Goal: Task Accomplishment & Management: Manage account settings

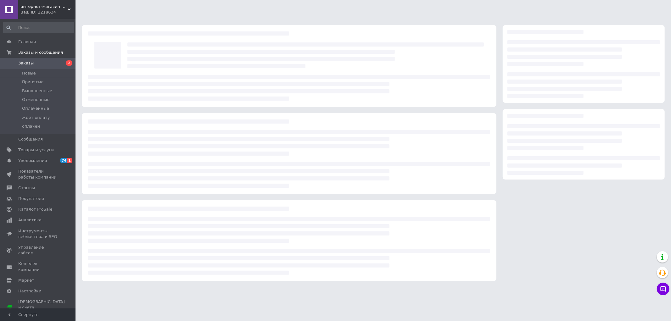
click at [27, 61] on span "Заказы" at bounding box center [25, 63] width 15 height 6
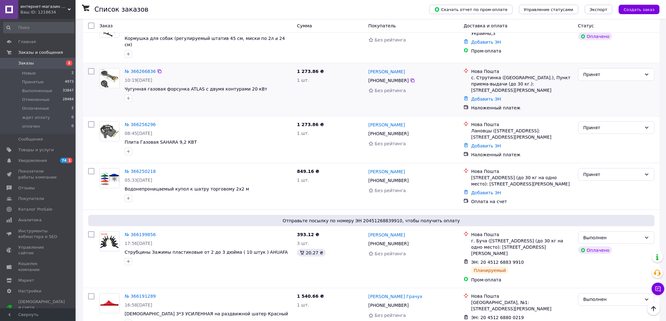
scroll to position [210, 0]
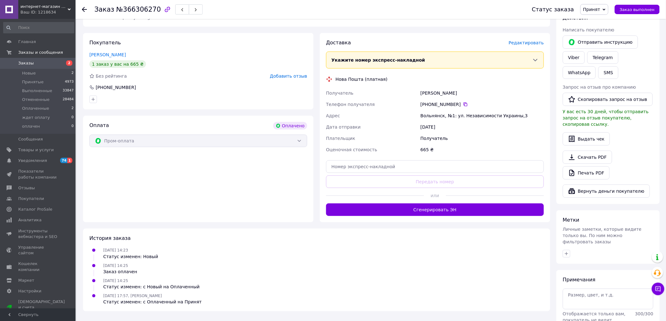
scroll to position [105, 0]
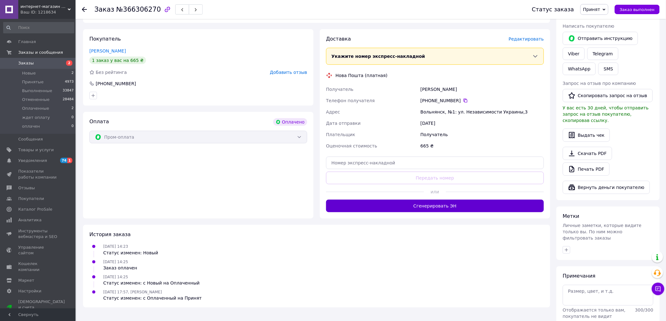
click at [448, 206] on button "Сгенерировать ЭН" at bounding box center [435, 206] width 218 height 13
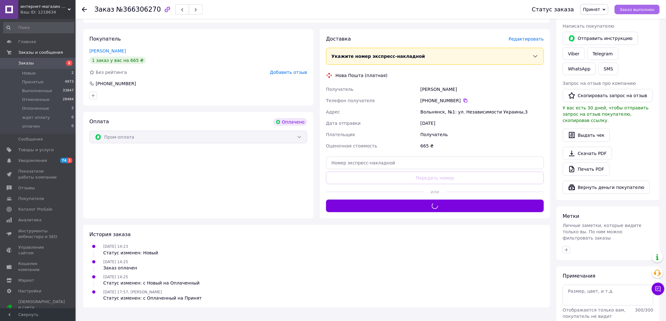
click at [643, 8] on span "Заказ выполнен" at bounding box center [637, 9] width 35 height 5
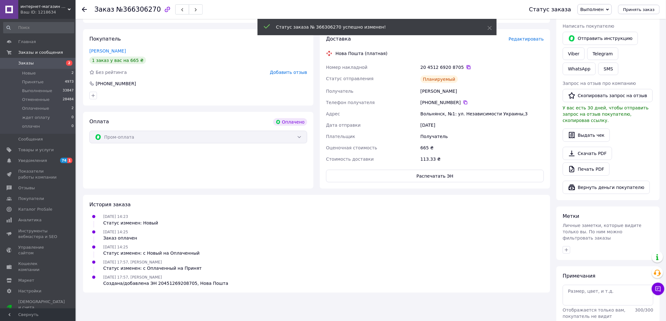
click at [467, 66] on icon at bounding box center [469, 67] width 4 height 4
click at [572, 53] on link "Viber" at bounding box center [574, 54] width 22 height 13
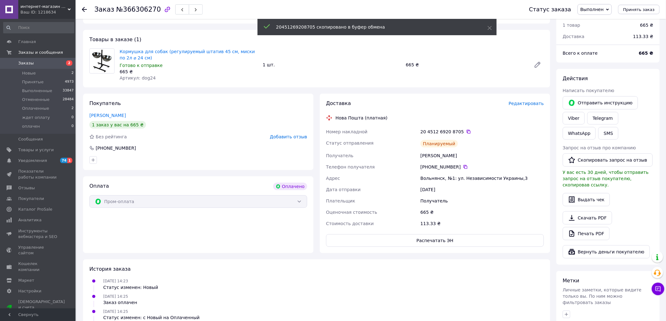
scroll to position [0, 0]
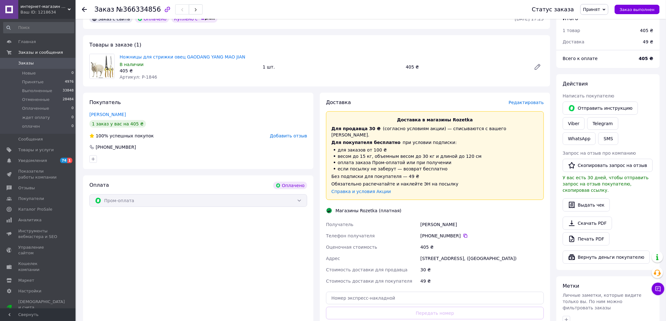
scroll to position [70, 0]
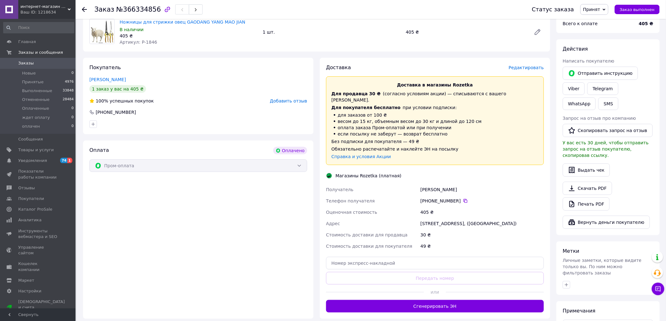
drag, startPoint x: 434, startPoint y: 303, endPoint x: 486, endPoint y: 237, distance: 84.4
click at [433, 303] on button "Сгенерировать ЭН" at bounding box center [435, 306] width 218 height 13
click at [639, 5] on button "Заказ выполнен" at bounding box center [637, 9] width 45 height 9
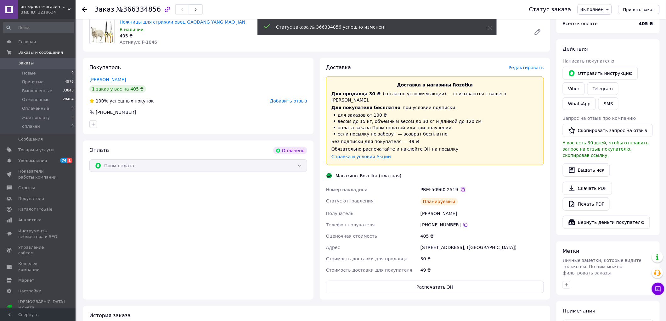
click at [457, 131] on div "Доставка в магазины Rozetka Для продавца 30 ₴   (согласно условиям акции) — спи…" at bounding box center [435, 120] width 218 height 89
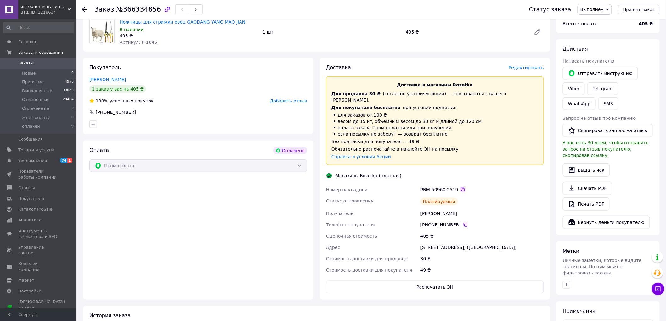
click at [461, 188] on icon at bounding box center [463, 190] width 4 height 4
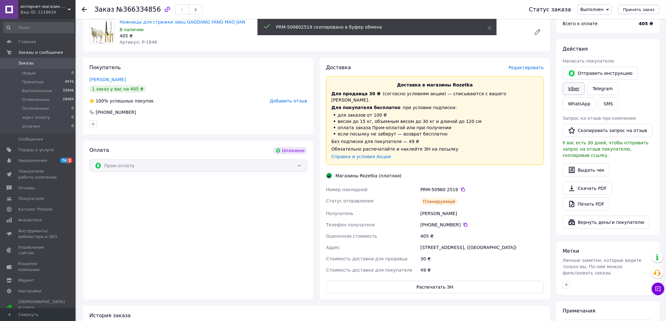
click at [578, 86] on link "Viber" at bounding box center [574, 88] width 22 height 13
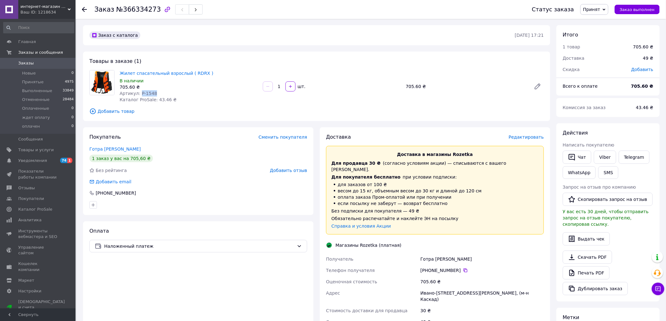
drag, startPoint x: 153, startPoint y: 93, endPoint x: 138, endPoint y: 93, distance: 15.1
click at [138, 93] on div "Артикул: P-1548" at bounding box center [189, 93] width 138 height 6
copy span "P-1548"
click at [188, 71] on link "Жилет спасательный взрослый ( RDRX )" at bounding box center [167, 73] width 94 height 5
click at [600, 155] on link "Viber" at bounding box center [605, 157] width 22 height 13
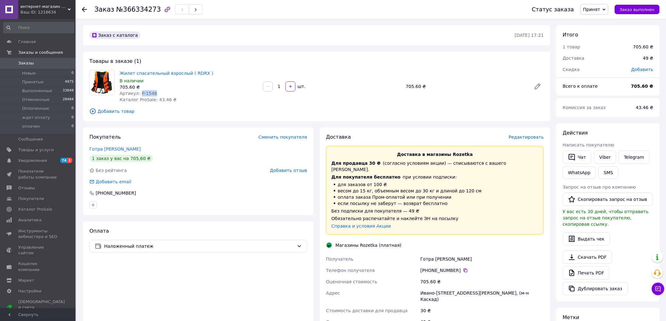
click at [599, 8] on span "Принят" at bounding box center [591, 9] width 17 height 5
click at [605, 28] on li "Отменен" at bounding box center [598, 31] width 34 height 9
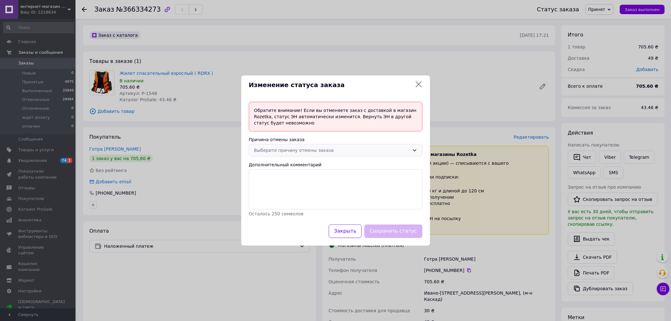
click at [330, 149] on div "Выберите причину отмены заказа" at bounding box center [331, 150] width 155 height 7
click at [323, 196] on li "По просьбе покупателя" at bounding box center [335, 197] width 173 height 11
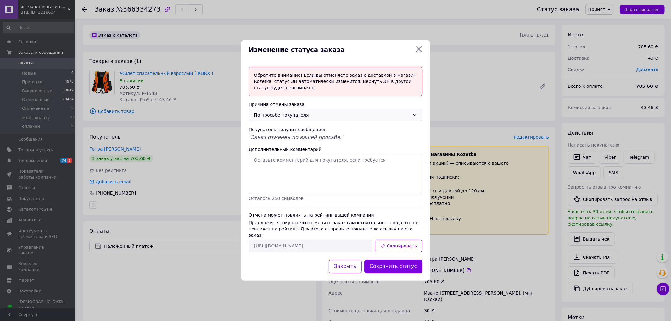
click at [356, 119] on div "По просьбе покупателя" at bounding box center [331, 115] width 155 height 7
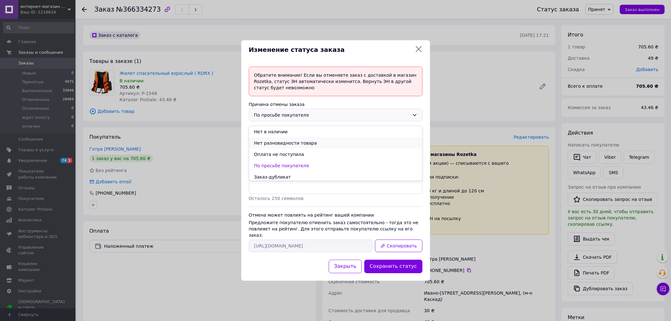
click at [348, 144] on li "Нет разновидности товара" at bounding box center [335, 143] width 173 height 11
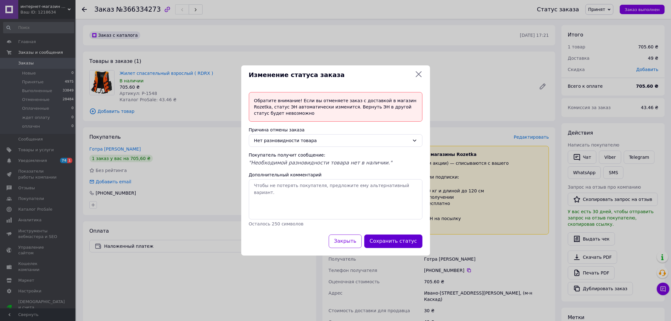
click at [403, 248] on button "Сохранить статус" at bounding box center [393, 242] width 58 height 14
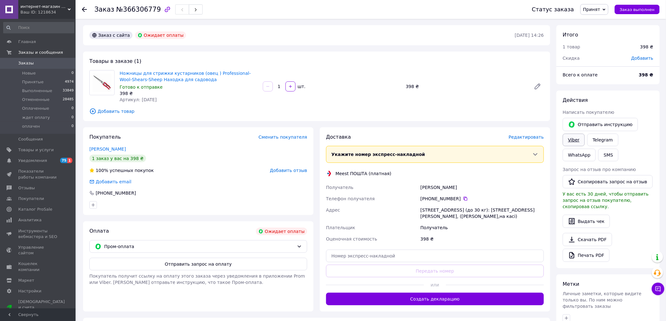
click at [575, 141] on link "Viber" at bounding box center [574, 140] width 22 height 13
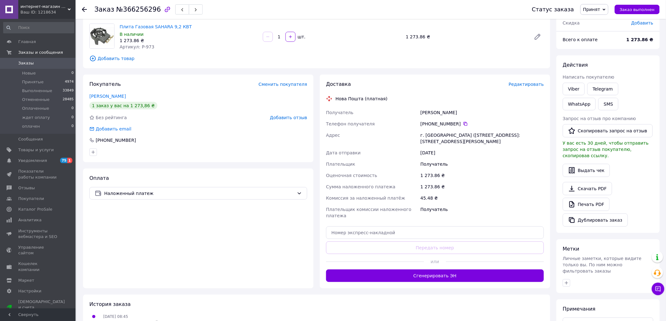
scroll to position [70, 0]
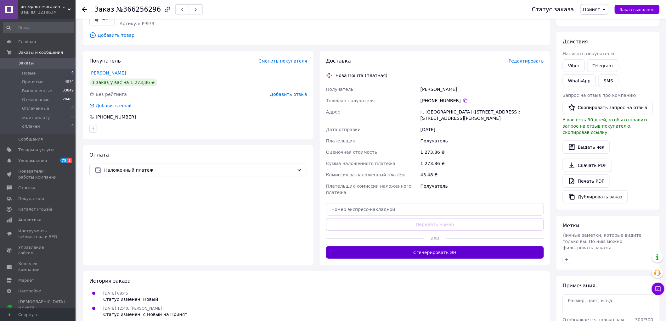
click at [422, 249] on button "Сгенерировать ЭН" at bounding box center [435, 252] width 218 height 13
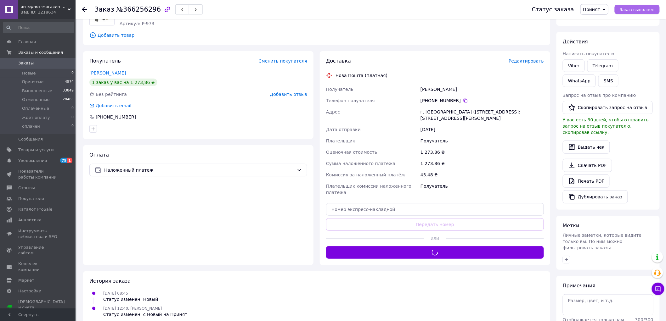
click at [650, 10] on span "Заказ выполнен" at bounding box center [637, 9] width 35 height 5
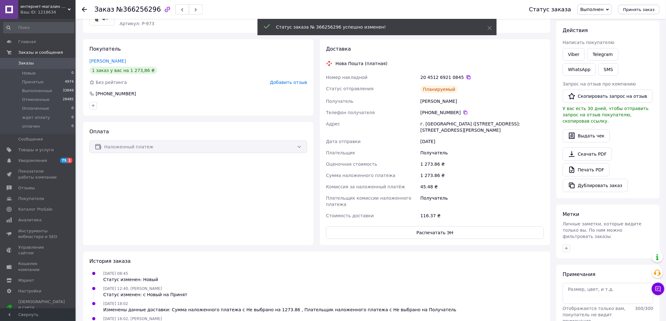
click at [467, 79] on icon at bounding box center [469, 78] width 4 height 4
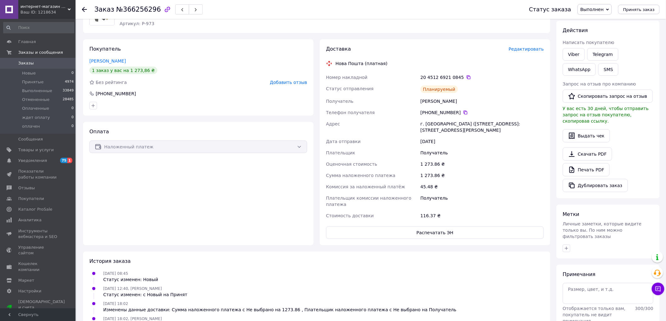
click at [228, 201] on div "Оплата Наложенный платеж" at bounding box center [198, 183] width 230 height 123
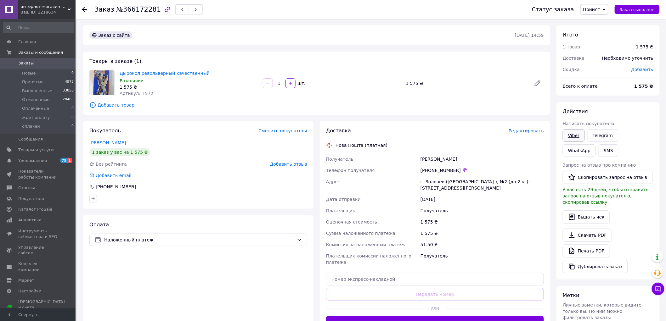
click at [573, 137] on link "Viber" at bounding box center [574, 135] width 22 height 13
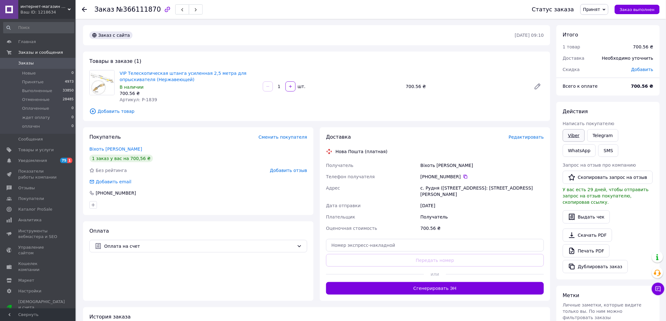
click at [574, 133] on link "Viber" at bounding box center [574, 135] width 22 height 13
click at [574, 139] on link "Viber" at bounding box center [574, 135] width 22 height 13
click at [205, 183] on div "Добавить email" at bounding box center [198, 182] width 218 height 6
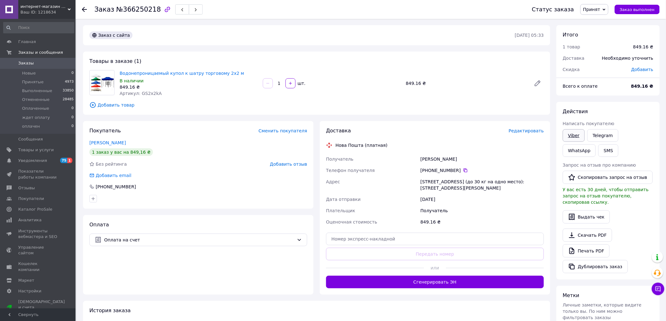
click at [569, 133] on link "Viber" at bounding box center [574, 135] width 22 height 13
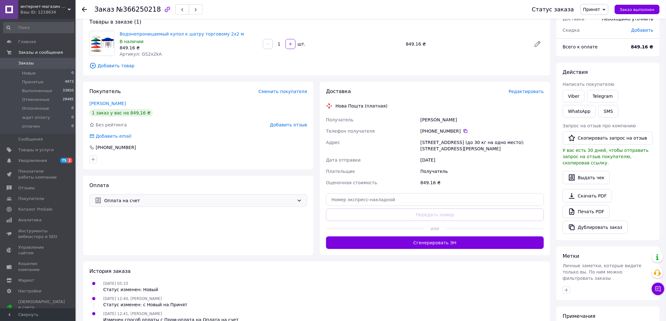
scroll to position [32, 0]
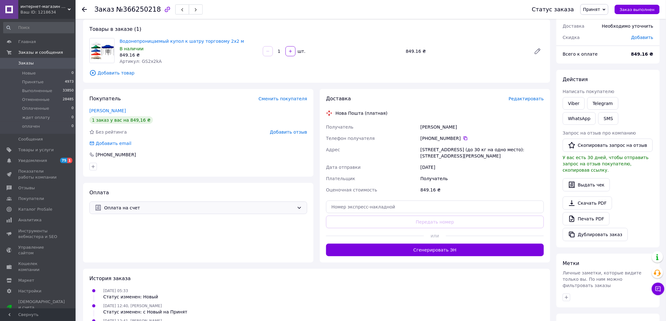
click at [236, 208] on span "Оплата на счет" at bounding box center [199, 208] width 190 height 7
click at [210, 245] on span "Наложенный платеж" at bounding box center [203, 246] width 198 height 6
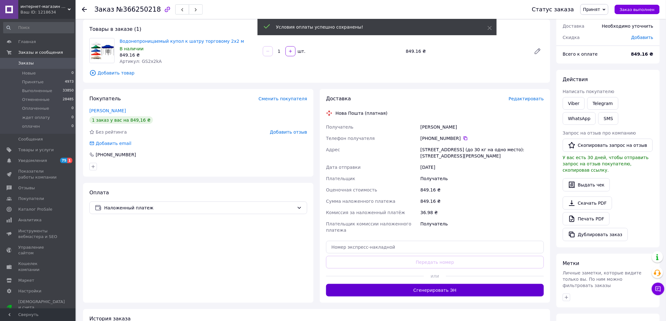
click at [430, 285] on button "Сгенерировать ЭН" at bounding box center [435, 290] width 218 height 13
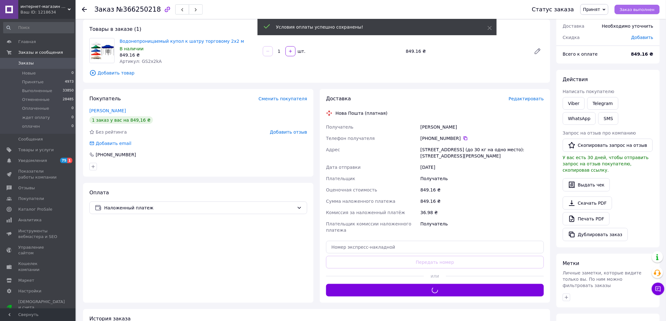
click at [636, 9] on span "Заказ выполнен" at bounding box center [637, 9] width 35 height 5
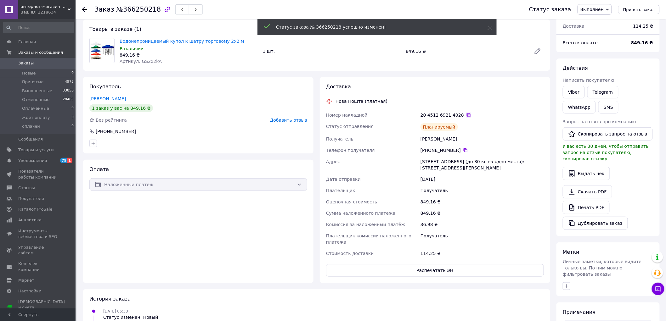
click at [466, 115] on icon at bounding box center [468, 115] width 5 height 5
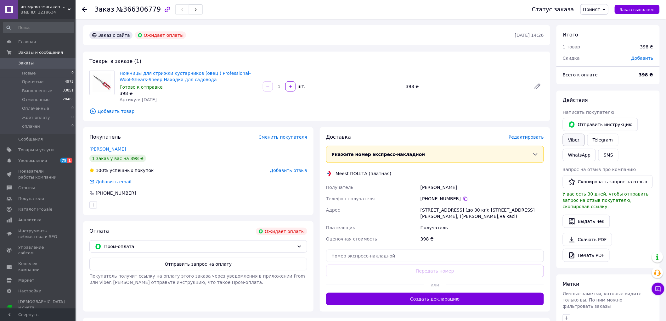
click at [578, 138] on link "Viber" at bounding box center [574, 140] width 22 height 13
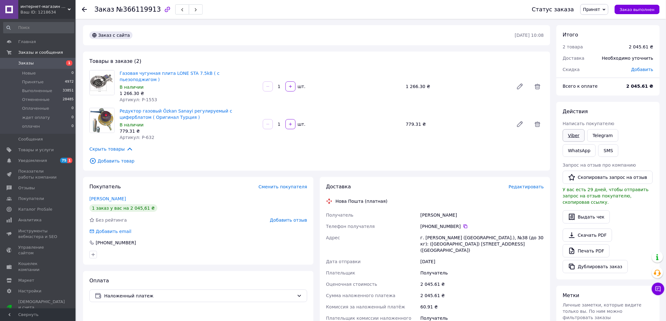
click at [579, 138] on link "Viber" at bounding box center [574, 135] width 22 height 13
click at [230, 228] on div "Добавить email" at bounding box center [198, 231] width 218 height 6
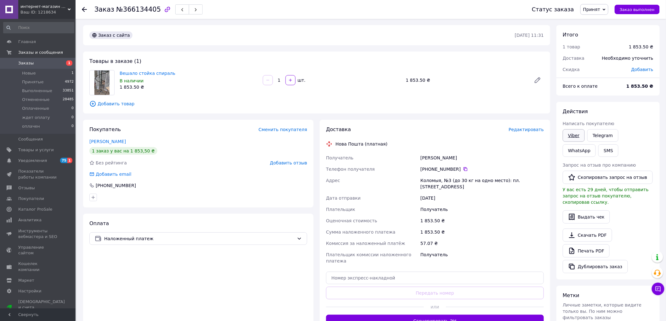
click at [571, 138] on link "Viber" at bounding box center [574, 135] width 22 height 13
drag, startPoint x: 199, startPoint y: 181, endPoint x: 256, endPoint y: 116, distance: 86.7
click at [199, 181] on div "Покупатель Сменить покупателя Ткач Галина 1 заказ у вас на 1 853,50 ₴ Без рейти…" at bounding box center [198, 164] width 230 height 88
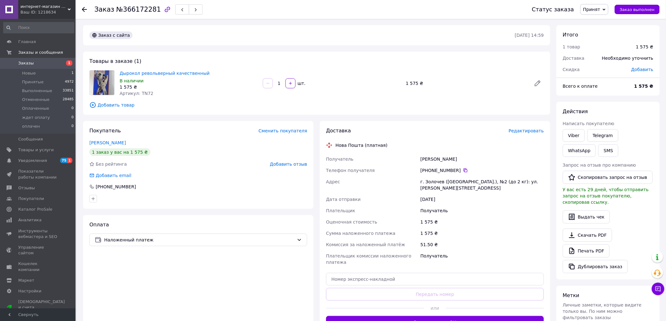
drag, startPoint x: 21, startPoint y: 63, endPoint x: 197, endPoint y: 14, distance: 182.0
click at [22, 63] on span "Заказы" at bounding box center [25, 63] width 15 height 6
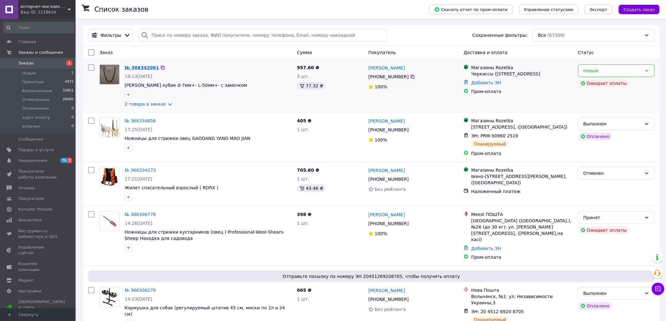
click at [132, 67] on link "№ 366342061" at bounding box center [142, 67] width 34 height 5
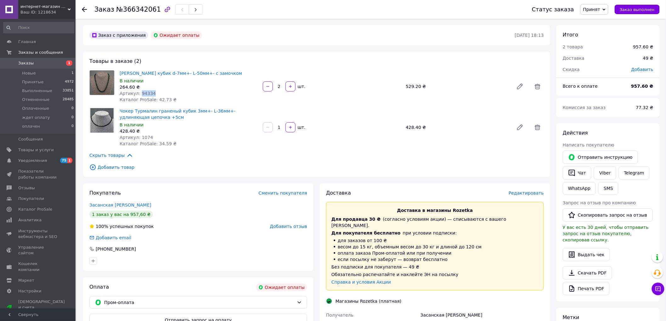
drag, startPoint x: 152, startPoint y: 93, endPoint x: 138, endPoint y: 92, distance: 14.8
click at [138, 92] on div "Артикул: 94334" at bounding box center [189, 93] width 138 height 6
copy span "94334"
drag, startPoint x: 150, startPoint y: 136, endPoint x: 139, endPoint y: 136, distance: 11.3
click at [139, 136] on div "Артикул: 1074" at bounding box center [189, 137] width 138 height 6
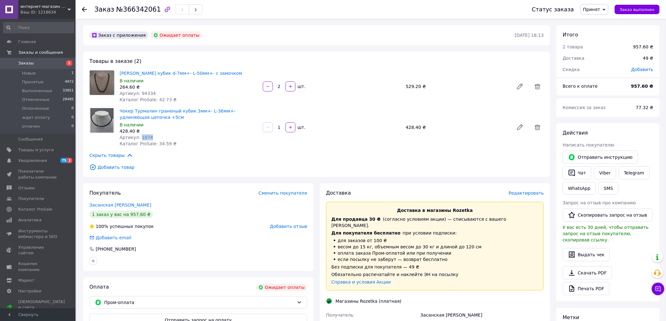
copy span "1074"
